Goal: Information Seeking & Learning: Learn about a topic

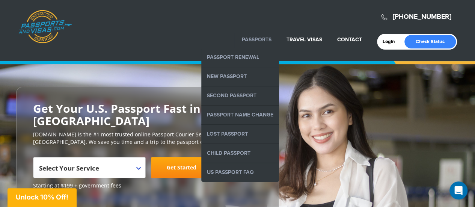
click at [260, 36] on link "Passports" at bounding box center [257, 39] width 30 height 6
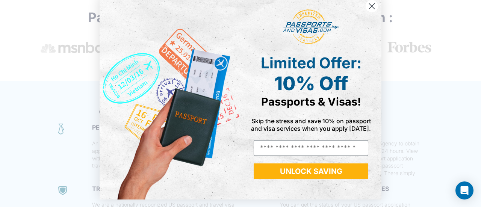
scroll to position [11, 0]
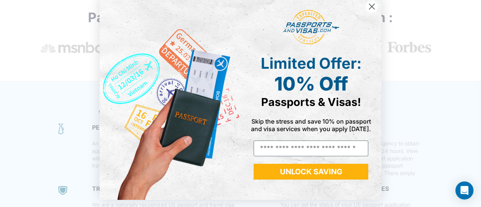
click at [372, 9] on circle "Close dialog" at bounding box center [371, 6] width 12 height 12
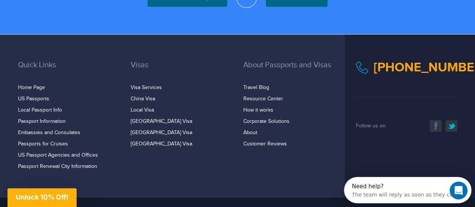
scroll to position [1530, 0]
